Goal: Transaction & Acquisition: Obtain resource

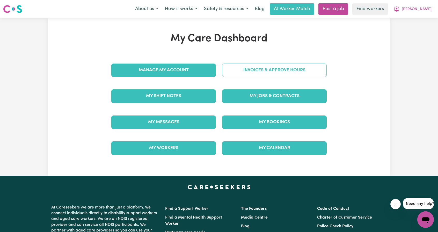
click at [252, 71] on link "Invoices & Approve Hours" at bounding box center [274, 70] width 105 height 13
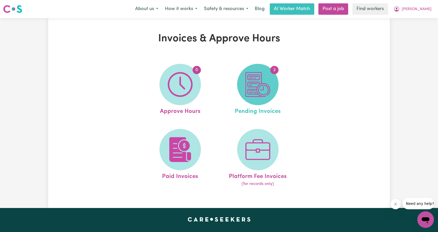
click at [257, 86] on img at bounding box center [257, 84] width 25 height 25
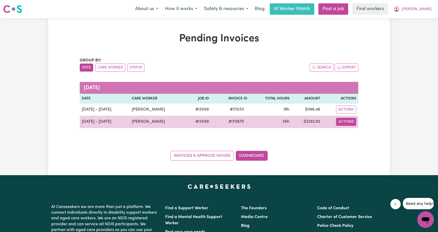
click at [349, 114] on button "Actions" at bounding box center [346, 110] width 20 height 8
click at [352, 129] on link "Download Invoice" at bounding box center [360, 134] width 47 height 10
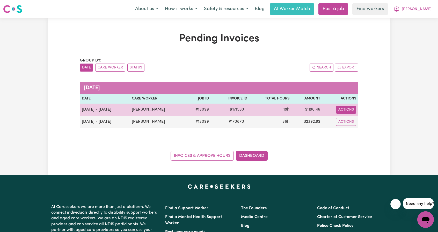
click at [341, 108] on button "Actions" at bounding box center [346, 110] width 20 height 8
click at [348, 120] on link "Download Invoice" at bounding box center [360, 121] width 47 height 10
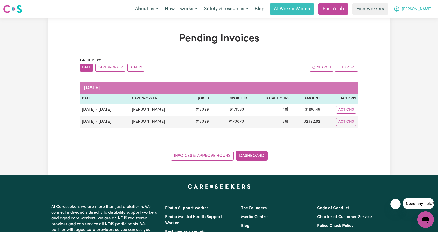
click at [411, 7] on button "[PERSON_NAME]" at bounding box center [412, 9] width 45 height 11
click at [420, 19] on link "My Dashboard" at bounding box center [414, 20] width 41 height 10
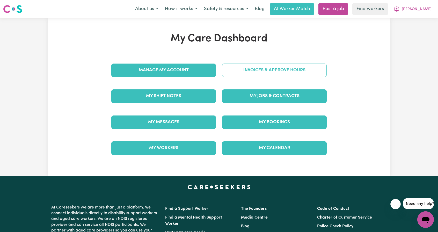
click at [263, 76] on link "Invoices & Approve Hours" at bounding box center [274, 70] width 105 height 13
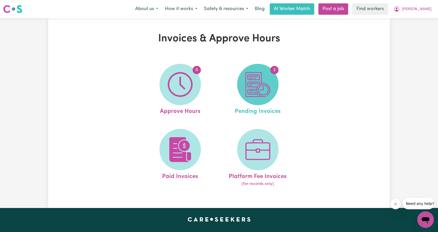
click at [264, 92] on img at bounding box center [257, 84] width 25 height 25
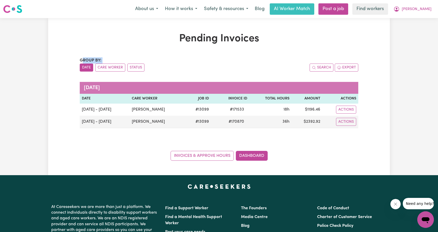
drag, startPoint x: 388, startPoint y: 120, endPoint x: 99, endPoint y: 29, distance: 302.9
click at [81, 45] on div "Pending Invoices Group by: Date Care Worker Status Search Export [DATE] Date Ca…" at bounding box center [219, 97] width 342 height 128
drag, startPoint x: 120, startPoint y: 26, endPoint x: 362, endPoint y: 120, distance: 259.7
click at [362, 120] on div "Pending Invoices Group by: Date Care Worker Status Search Export [DATE] Date Ca…" at bounding box center [219, 96] width 342 height 157
click at [362, 120] on div "Pending Invoices Group by: Date Care Worker Status Search Export [DATE] Date Ca…" at bounding box center [219, 97] width 342 height 128
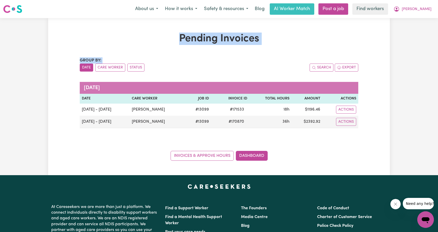
drag, startPoint x: 144, startPoint y: 33, endPoint x: 362, endPoint y: 123, distance: 236.4
click at [362, 123] on div "Pending Invoices Group by: Date Care Worker Status Search Export [DATE] Date Ca…" at bounding box center [219, 97] width 342 height 128
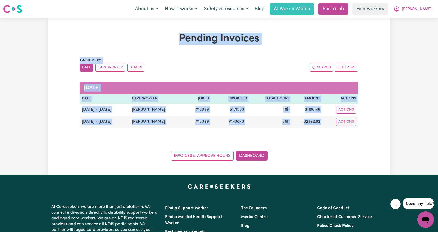
drag, startPoint x: 362, startPoint y: 123, endPoint x: 157, endPoint y: 44, distance: 220.3
click at [157, 44] on div "Pending Invoices Group by: Date Care Worker Status Search Export [DATE] Date Ca…" at bounding box center [219, 97] width 342 height 128
click at [157, 44] on h1 "Pending Invoices" at bounding box center [219, 39] width 278 height 12
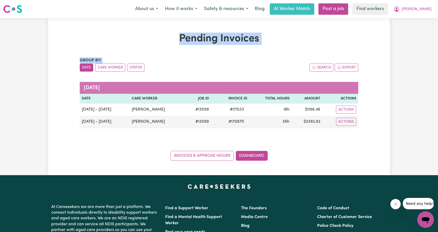
drag, startPoint x: 159, startPoint y: 40, endPoint x: 361, endPoint y: 120, distance: 216.9
click at [361, 120] on div "Pending Invoices Group by: Date Care Worker Status Search Export [DATE] Date Ca…" at bounding box center [219, 97] width 285 height 128
click at [159, 23] on div "Pending Invoices Group by: Date Care Worker Status Search Export [DATE] Date Ca…" at bounding box center [219, 96] width 342 height 157
